Goal: Contribute content

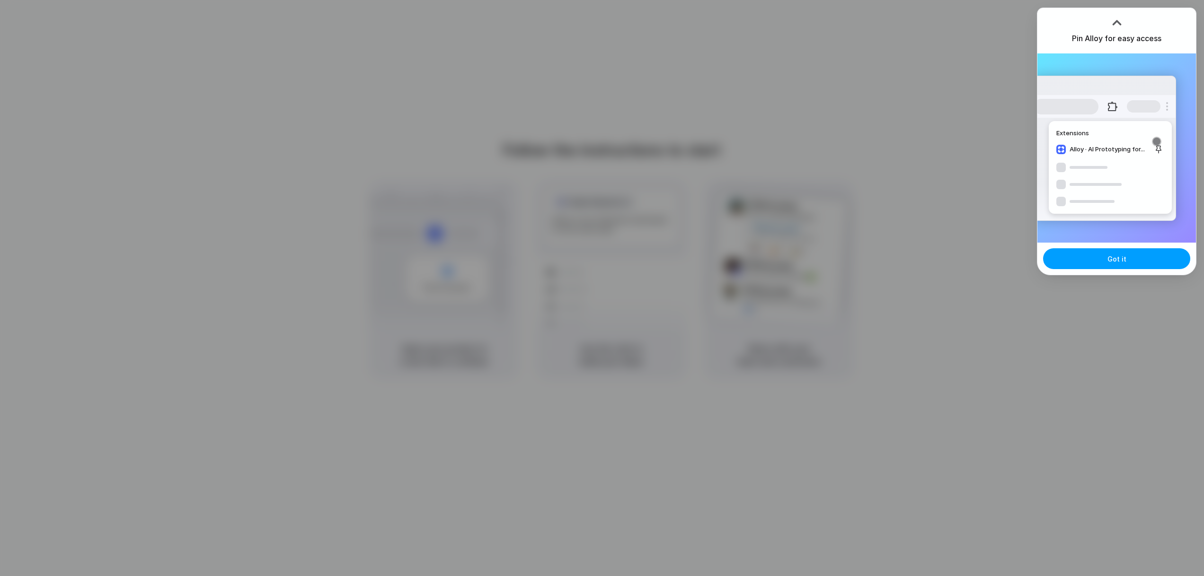
click at [1096, 266] on button "Got it" at bounding box center [1116, 258] width 147 height 21
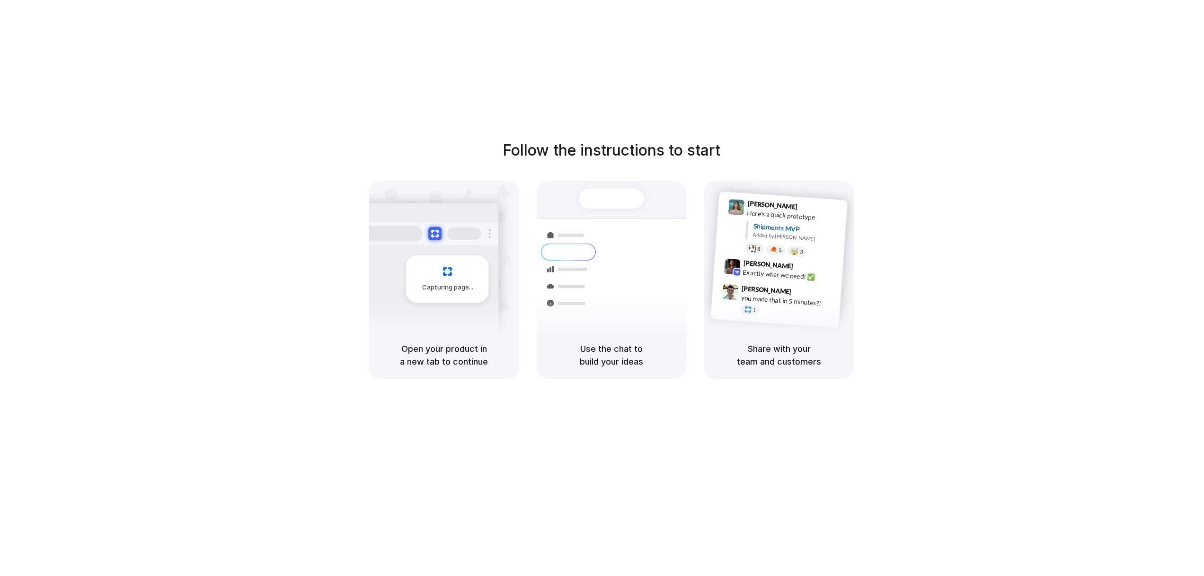
click at [622, 272] on div "Express delivery to NYC Priority • 2-day • Dispatched" at bounding box center [667, 290] width 128 height 37
click at [600, 199] on div at bounding box center [611, 199] width 65 height 20
click at [445, 252] on div "Capturing page" at bounding box center [427, 275] width 143 height 145
click at [414, 293] on div "Capturing page" at bounding box center [447, 279] width 83 height 47
click at [411, 292] on div "Capturing page" at bounding box center [447, 279] width 83 height 47
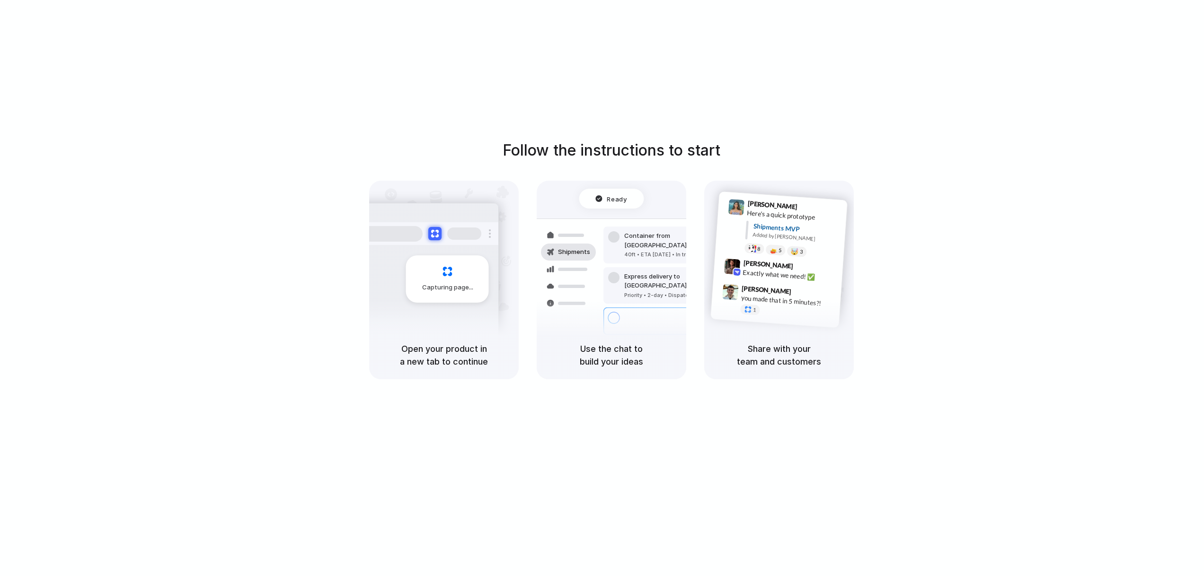
click at [411, 285] on div "Capturing page" at bounding box center [447, 279] width 83 height 47
click at [801, 266] on div "Max Meyer 9:42 AM" at bounding box center [790, 267] width 95 height 18
click at [648, 177] on div "Follow the instructions to start Capturing page Open your product in a new tab …" at bounding box center [611, 259] width 1204 height 240
click at [658, 133] on div "Follow the instructions to start Capturing page Open your product in a new tab …" at bounding box center [611, 297] width 1223 height 595
click at [646, 147] on h1 "Follow the instructions to start" at bounding box center [612, 150] width 218 height 23
